Goal: Task Accomplishment & Management: Complete application form

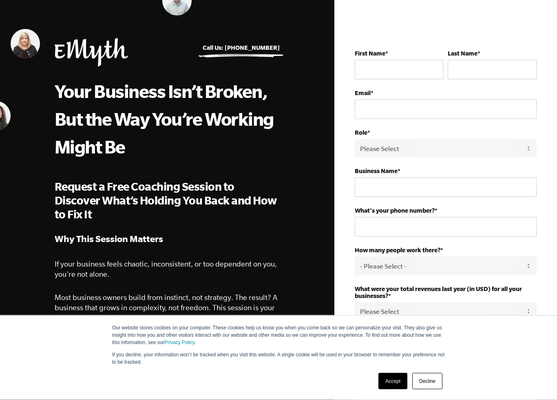
scroll to position [14, 0]
click at [413, 63] on input "First Name *" at bounding box center [399, 70] width 89 height 20
type input "Mr"
type input "Good Good"
type input "8182611446"
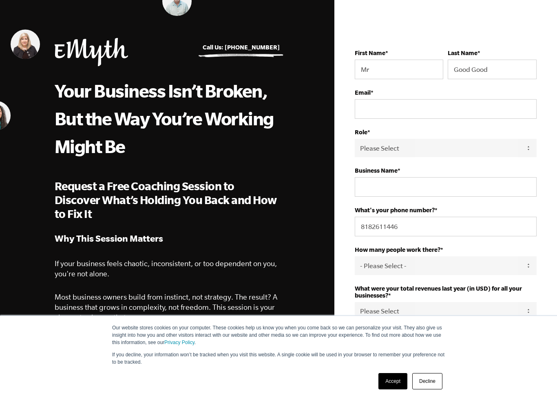
type input "[EMAIL_ADDRESS][DOMAIN_NAME]"
select select
click at [398, 73] on input "Mr" at bounding box center [399, 70] width 89 height 20
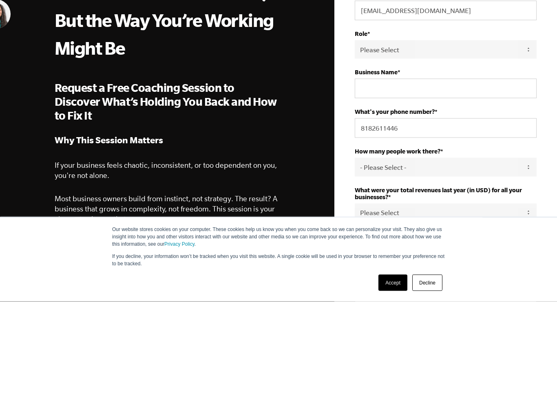
click at [518, 139] on select "Please Select Owner Partner / Co-Owner Executive Employee / Other" at bounding box center [446, 148] width 182 height 18
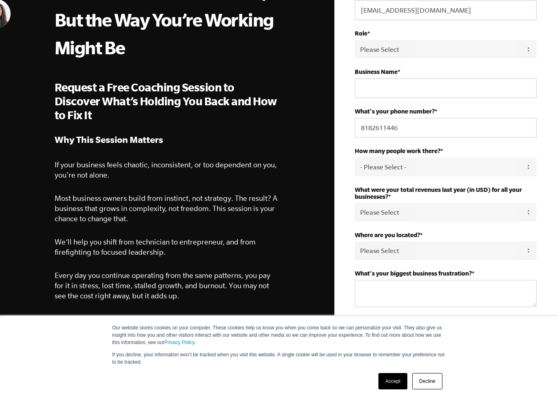
select select "Owner"
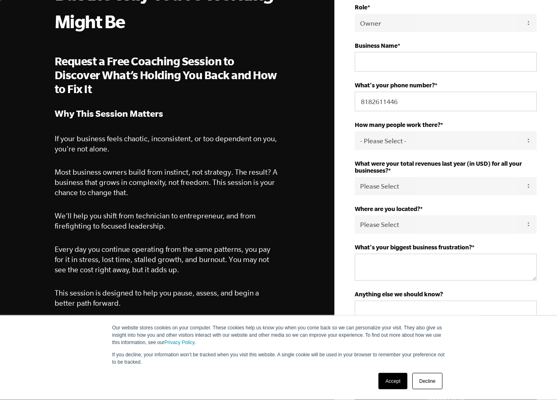
scroll to position [139, 0]
click at [493, 146] on select "- Please Select - 50+ [PHONE_NUMBER] 10-19 4-9 1-3 0 tfa_105 tfa_106 tfa_107 tf…" at bounding box center [446, 140] width 182 height 18
click at [495, 141] on select "- Please Select - 50+ [PHONE_NUMBER] 10-19 4-9 1-3 0 tfa_105 tfa_106 tfa_107 tf…" at bounding box center [446, 140] width 182 height 18
select select "10-19"
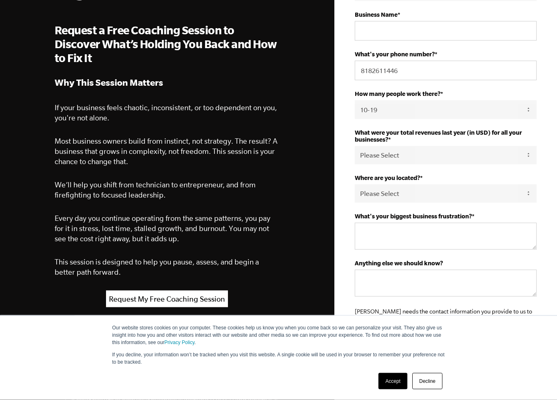
scroll to position [170, 0]
click at [513, 155] on select "Please Select 0-75K 76-150K 151-275K 276-500K 501-750K 751-1M 1-2.5M 2.5-5M 5-1…" at bounding box center [446, 155] width 182 height 18
select select "2.5-5M"
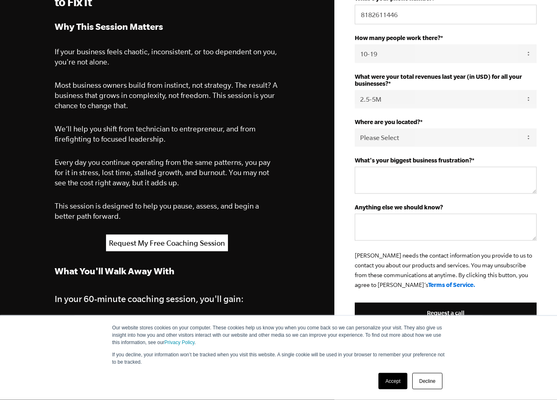
scroll to position [227, 0]
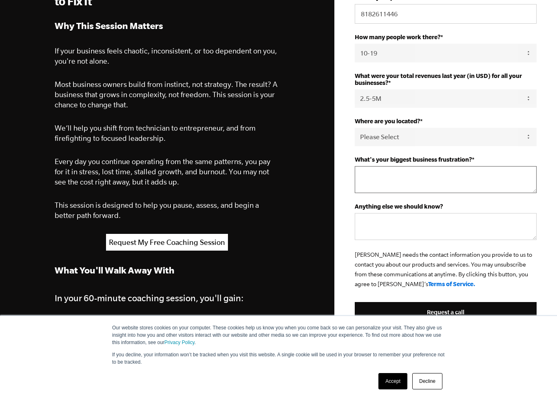
click at [505, 186] on textarea "What's your biggest business frustration? *" at bounding box center [446, 179] width 182 height 27
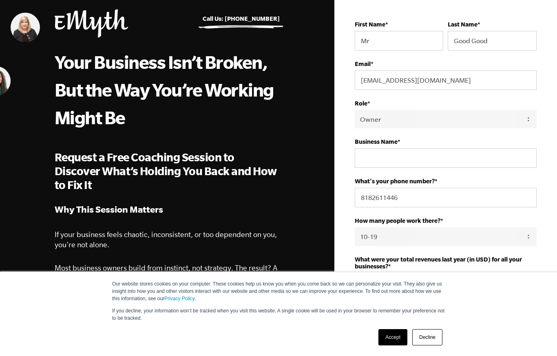
scroll to position [0, 0]
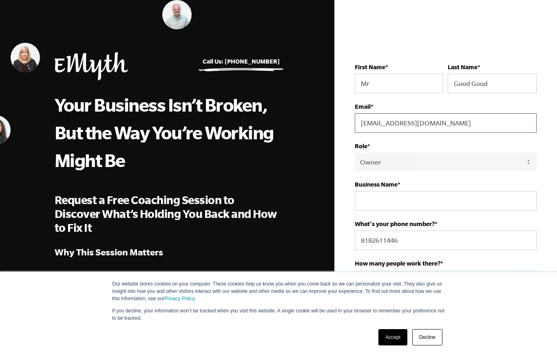
click at [468, 116] on input "[EMAIL_ADDRESS][DOMAIN_NAME]" at bounding box center [446, 123] width 182 height 20
